Goal: Find specific page/section: Find specific page/section

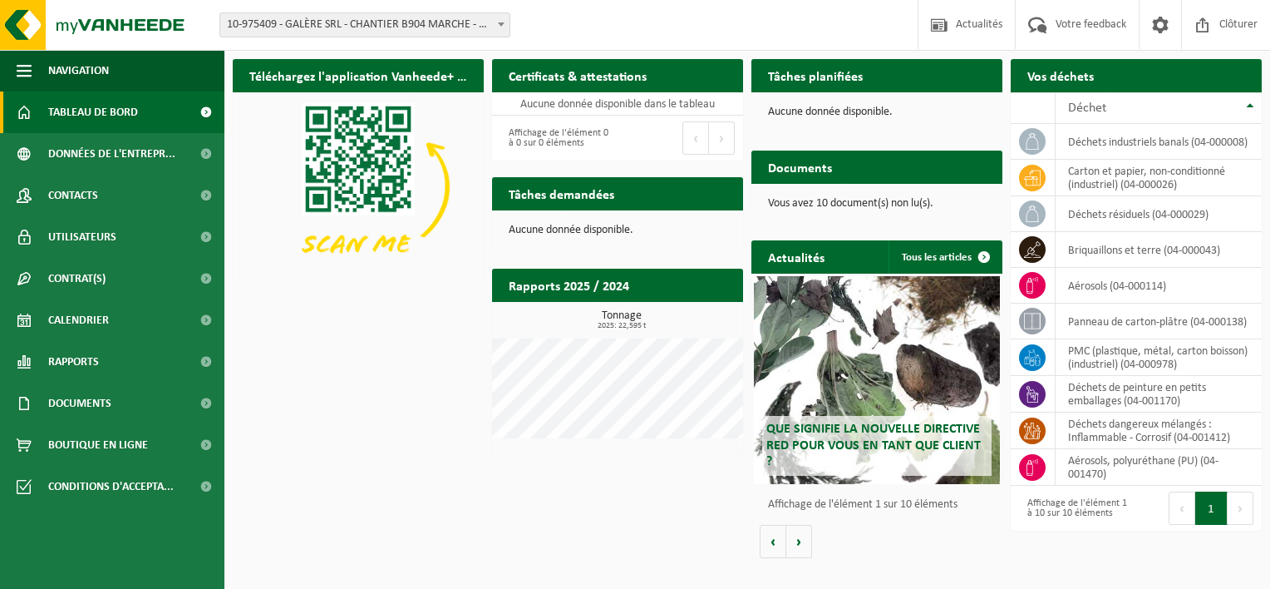
click at [491, 24] on span "10-975409 - GALÈRE SRL - CHANTIER B904 MARCHE - MARCHE-EN-FAMENNE" at bounding box center [364, 24] width 289 height 23
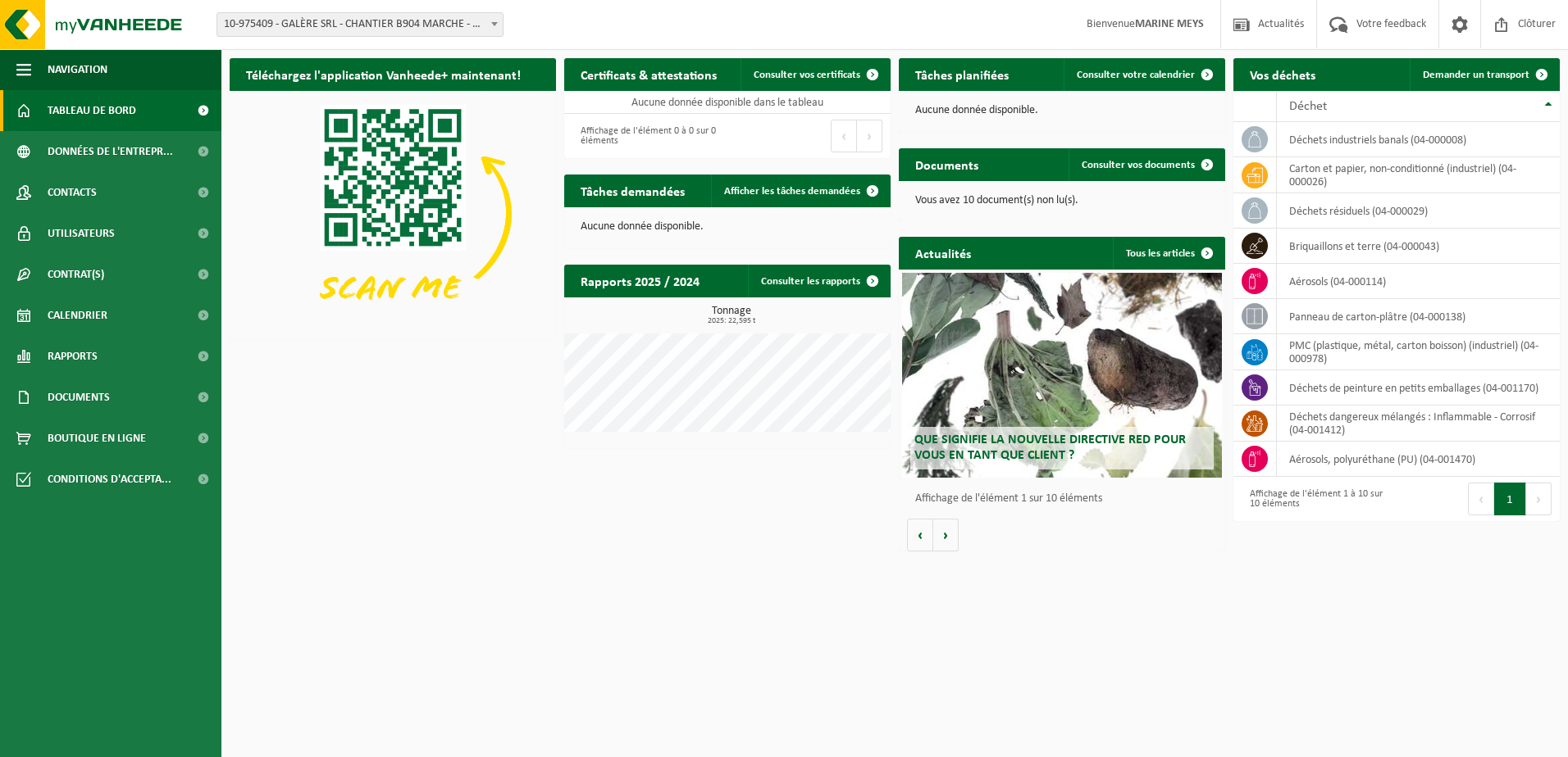
click at [602, 580] on html "Site: 10-975409 - GALÈRE SRL - CHANTIER B904 MARCHE - MARCHE-EN-FAMENNE 10-9754…" at bounding box center [784, 378] width 1568 height 757
click at [493, 26] on b at bounding box center [494, 24] width 7 height 4
click at [326, 557] on div "Téléchargez l'application Vanheede+ maintenant! Cachez Certificats & attestatio…" at bounding box center [894, 305] width 1338 height 510
click at [488, 23] on span at bounding box center [494, 24] width 17 height 22
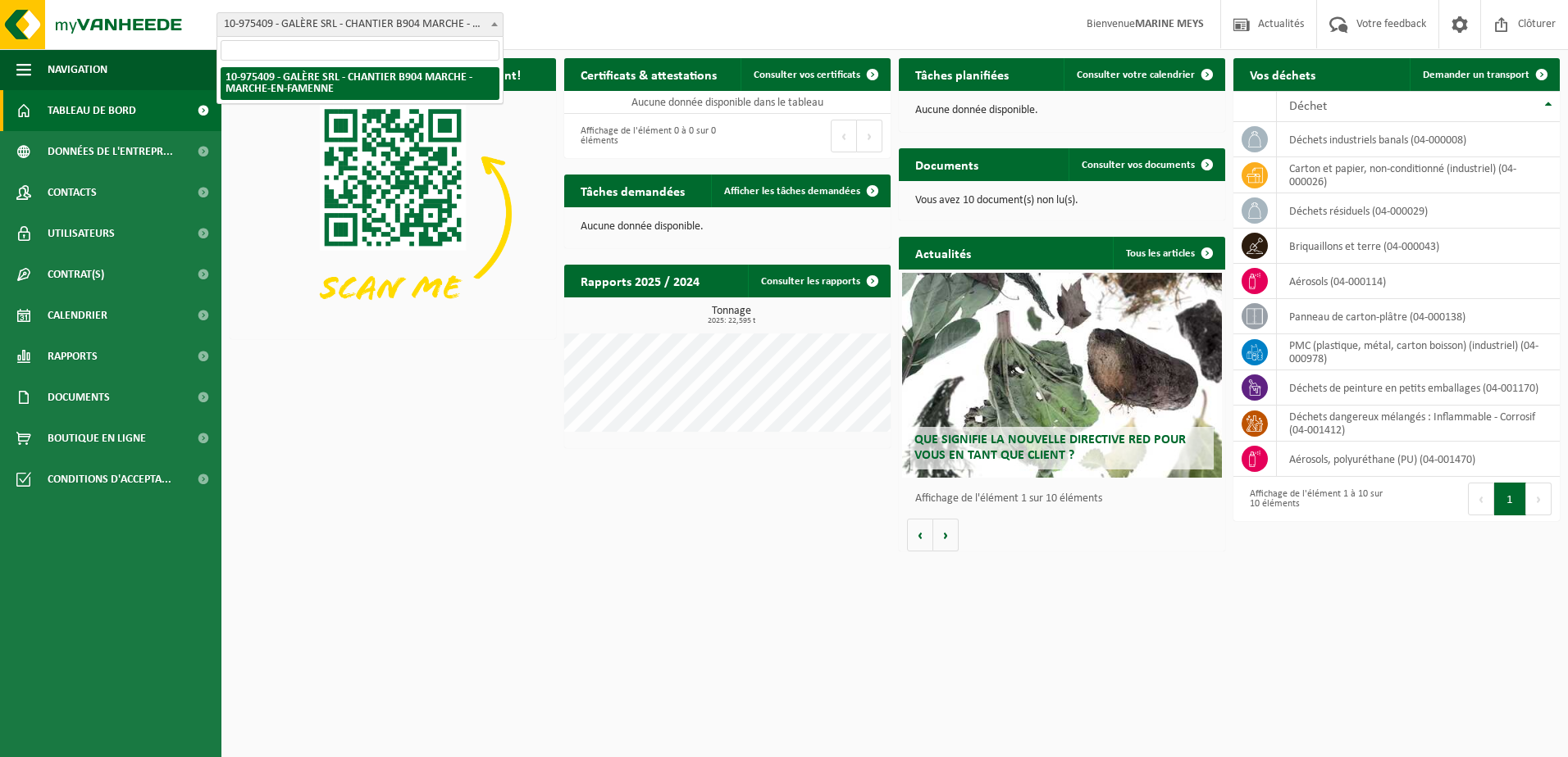
click at [423, 467] on div "Téléchargez l'application Vanheede+ maintenant! Cachez Certificats & attestatio…" at bounding box center [894, 305] width 1338 height 510
click at [490, 23] on span at bounding box center [494, 24] width 17 height 22
click at [398, 580] on html "Site: 10-975409 - GALÈRE SRL - CHANTIER B904 MARCHE - MARCHE-EN-FAMENNE 10-9754…" at bounding box center [784, 378] width 1568 height 757
click at [400, 580] on html "Site: 10-975409 - GALÈRE SRL - CHANTIER B904 MARCHE - MARCHE-EN-FAMENNE 10-9754…" at bounding box center [784, 378] width 1568 height 757
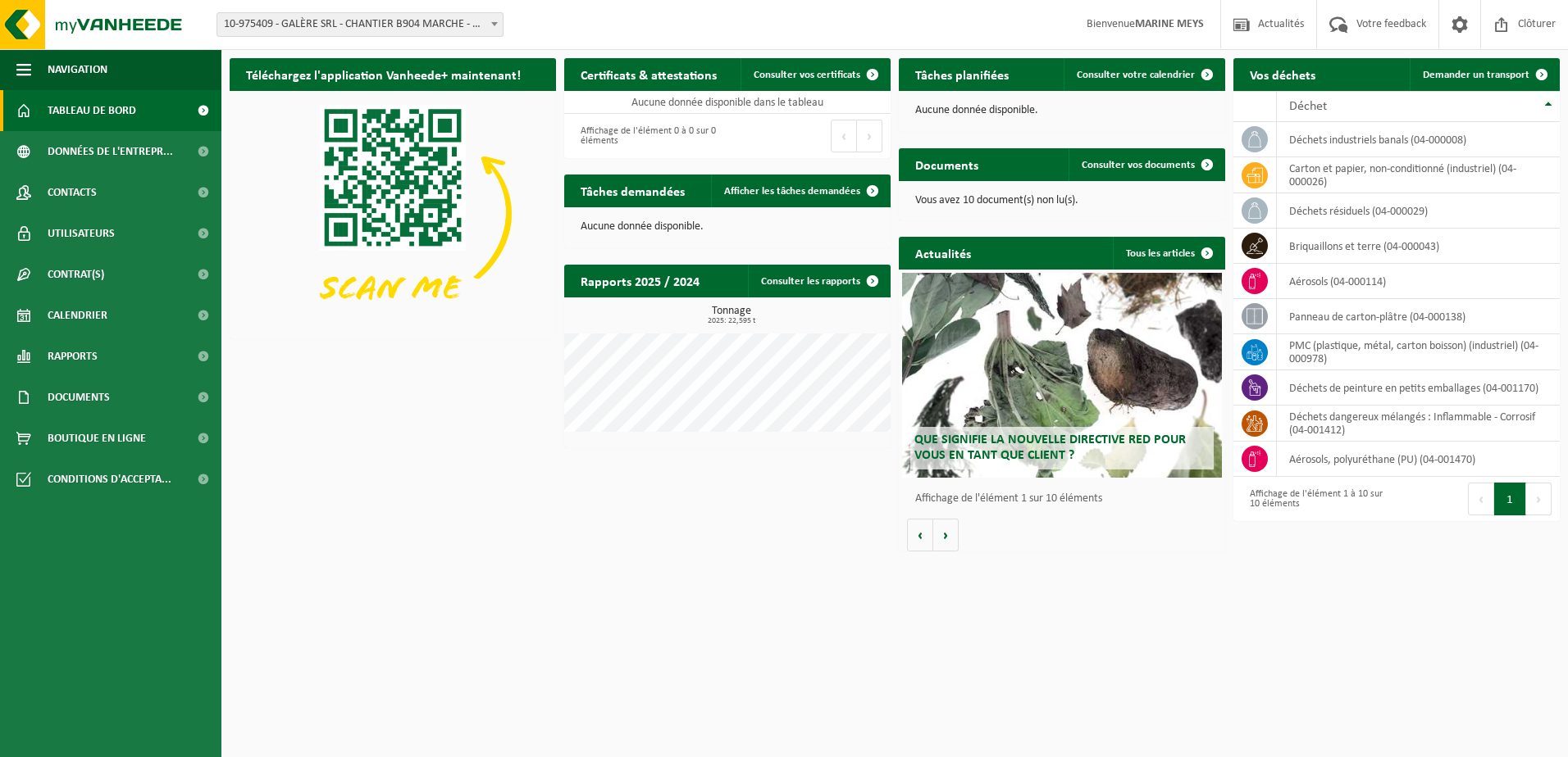
click at [433, 383] on div "Téléchargez l'application Vanheede+ maintenant! Cachez Certificats & attestatio…" at bounding box center [894, 305] width 1338 height 510
